Goal: Information Seeking & Learning: Find specific fact

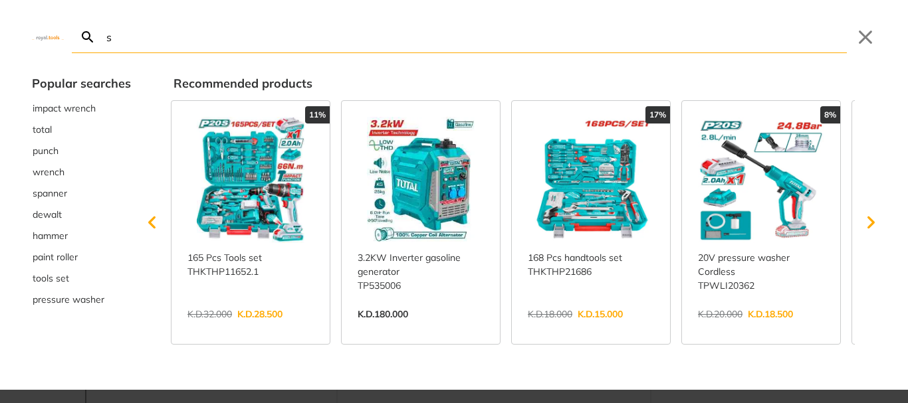
type input "s"
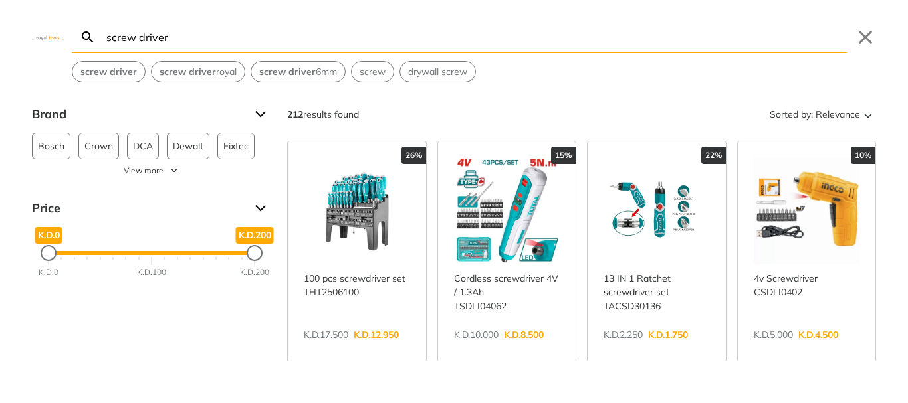
type input "screw driver"
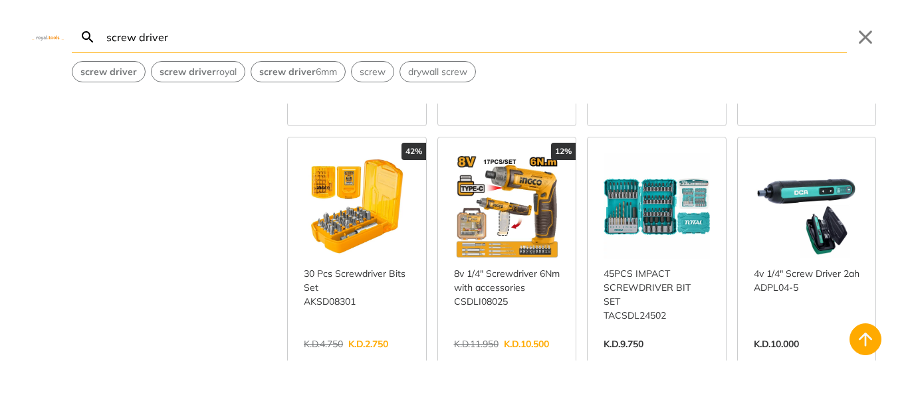
scroll to position [266, 0]
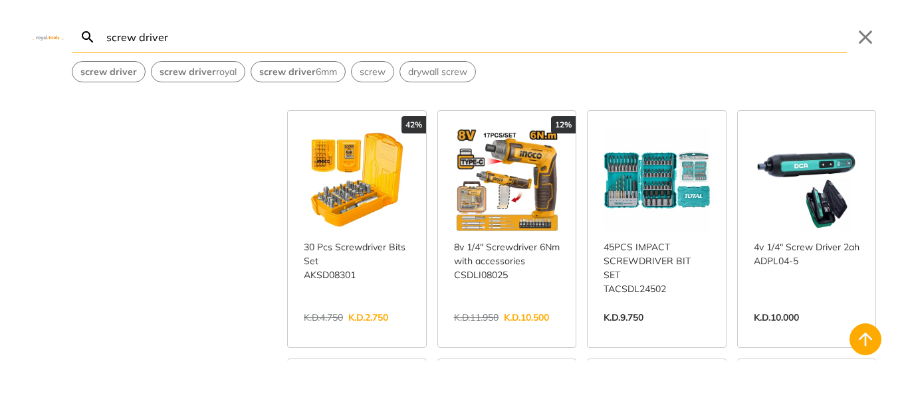
click at [795, 332] on link "View more →" at bounding box center [807, 332] width 106 height 0
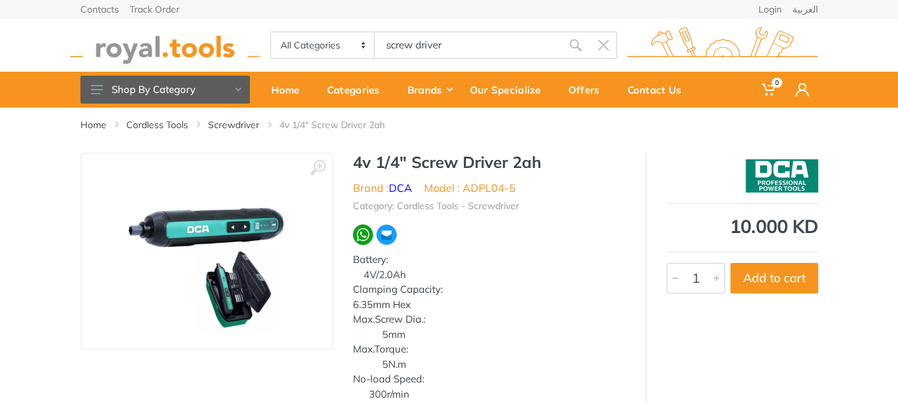
click at [240, 283] on img at bounding box center [206, 250] width 167 height 167
click at [253, 276] on img at bounding box center [206, 250] width 167 height 167
click at [228, 268] on img at bounding box center [206, 250] width 167 height 167
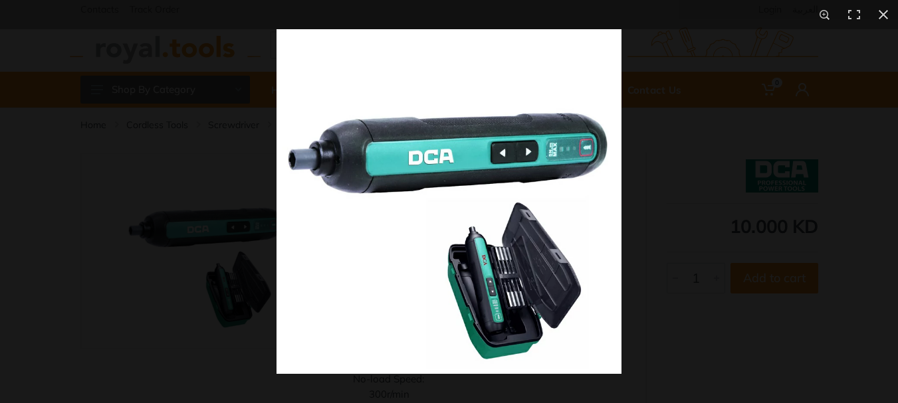
click at [381, 276] on img at bounding box center [448, 201] width 345 height 345
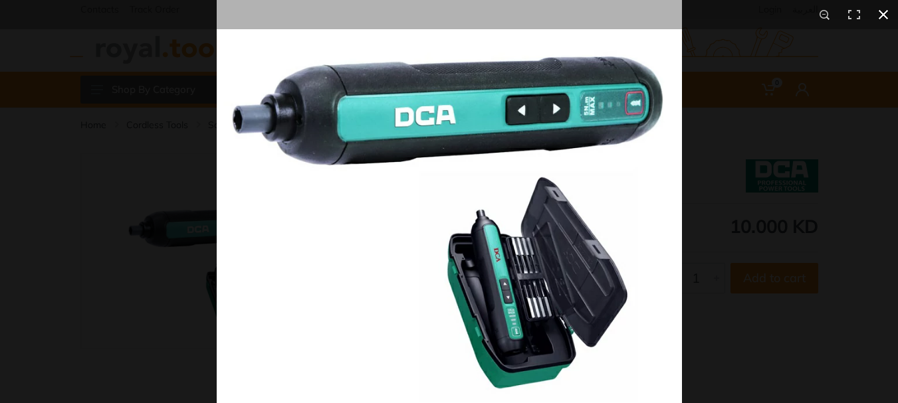
click at [882, 13] on button at bounding box center [883, 14] width 29 height 29
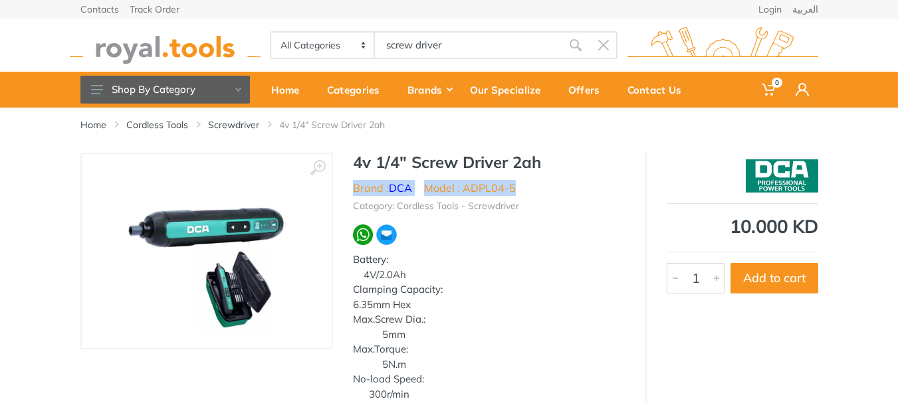
drag, startPoint x: 522, startPoint y: 189, endPoint x: 354, endPoint y: 193, distance: 168.9
click at [338, 188] on div "4v 1/4" Screw Driver 2ah Brand : DCA Model : ADPL04-5 Category: Cordless Tools …" at bounding box center [489, 364] width 312 height 422
copy ul "Brand : DCA Model : ADPL04-5"
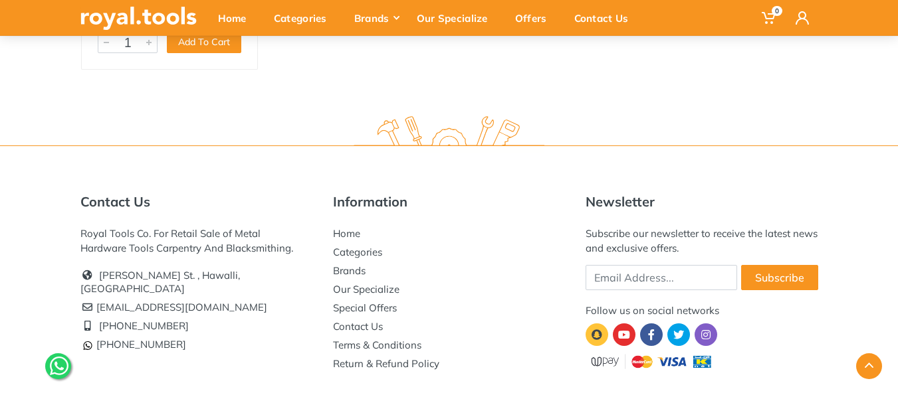
scroll to position [895, 0]
